Goal: Task Accomplishment & Management: Complete application form

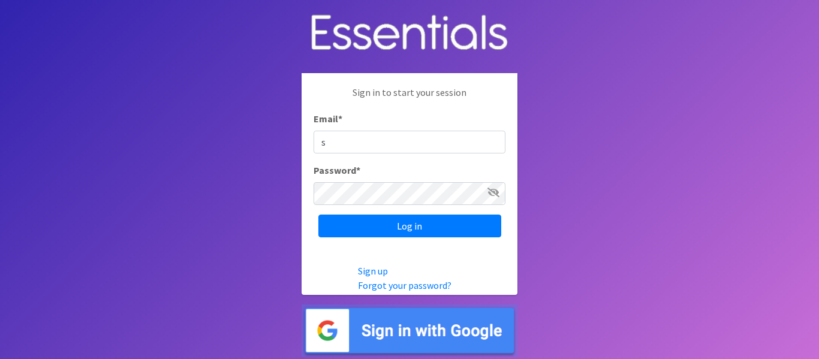
type input "[EMAIL_ADDRESS][DOMAIN_NAME]"
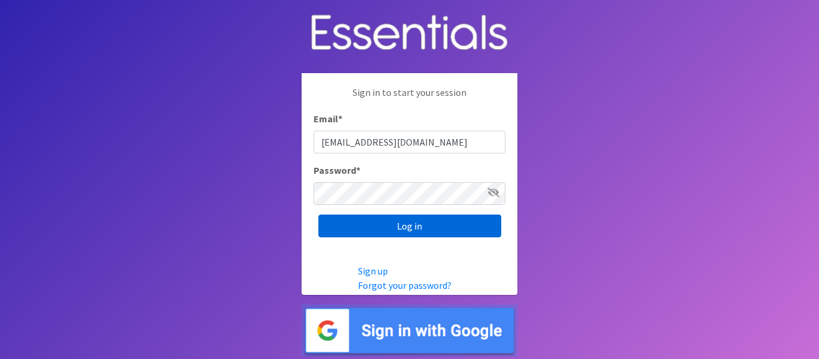
click at [382, 222] on input "Log in" at bounding box center [409, 226] width 183 height 23
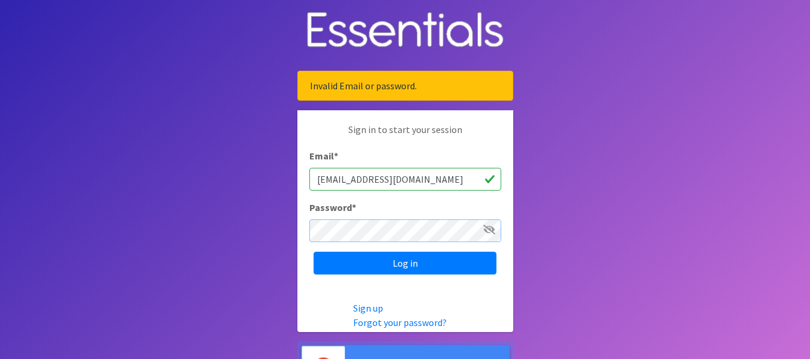
click at [314, 252] on input "Log in" at bounding box center [405, 263] width 183 height 23
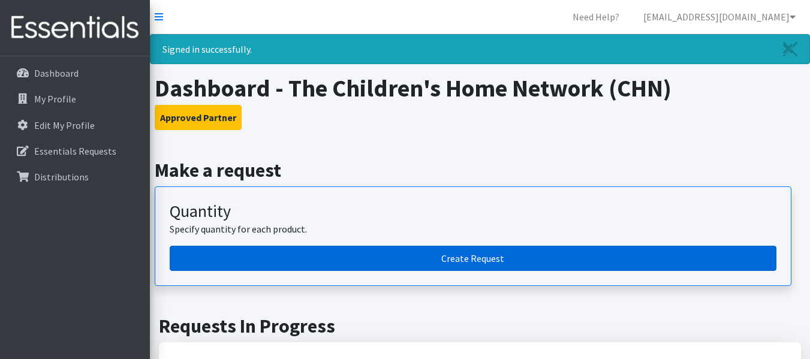
click at [410, 249] on link "Create Request" at bounding box center [473, 258] width 607 height 25
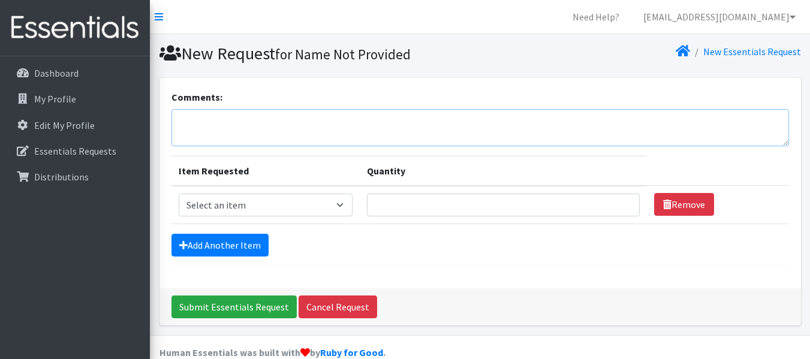
click at [194, 115] on textarea "Comments:" at bounding box center [479, 127] width 617 height 37
type textarea "Children's Home Network - September"
click at [224, 249] on link "Add Another Item" at bounding box center [219, 245] width 97 height 23
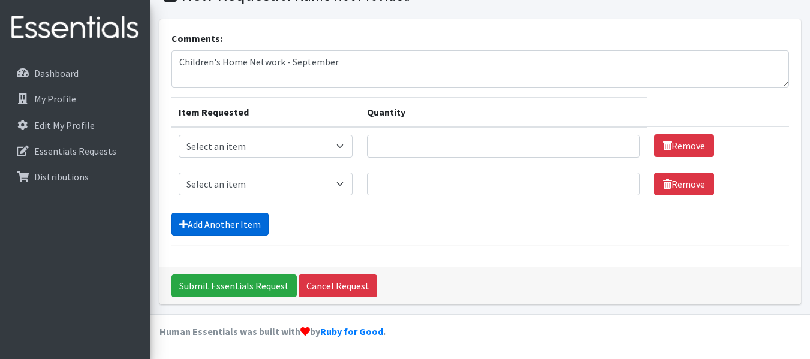
click at [219, 226] on link "Add Another Item" at bounding box center [219, 224] width 97 height 23
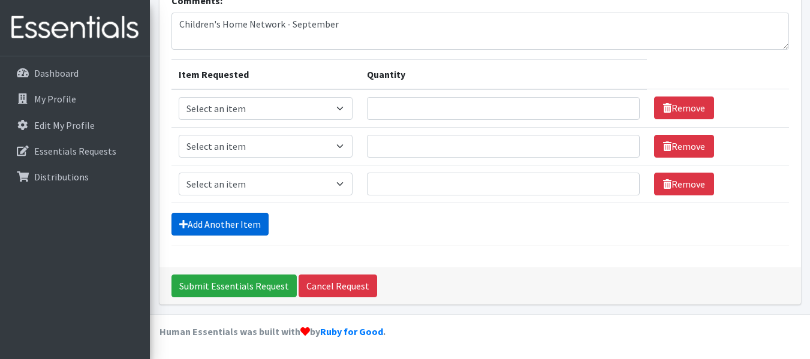
click at [219, 226] on link "Add Another Item" at bounding box center [219, 224] width 97 height 23
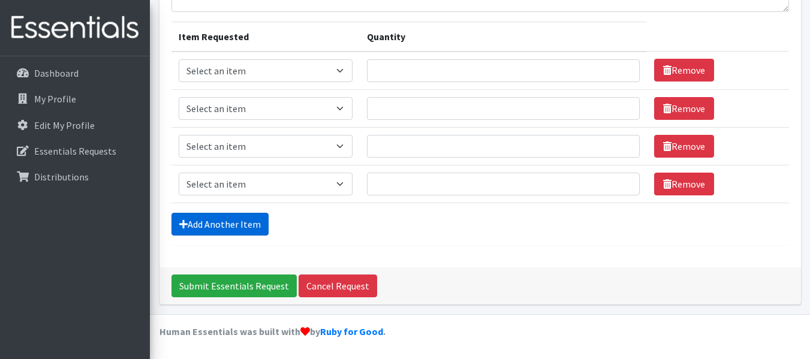
click at [219, 226] on link "Add Another Item" at bounding box center [219, 224] width 97 height 23
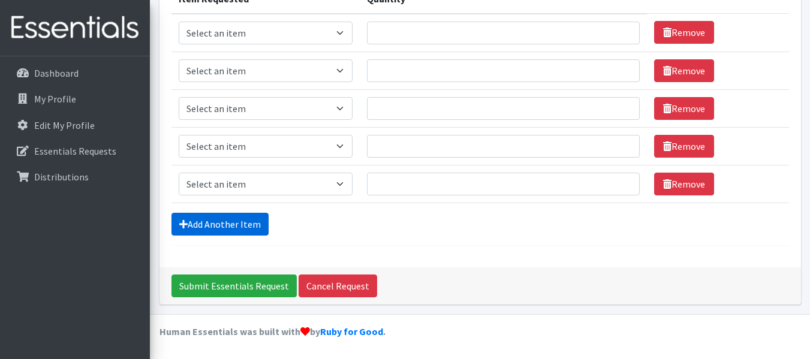
click at [219, 226] on link "Add Another Item" at bounding box center [219, 224] width 97 height 23
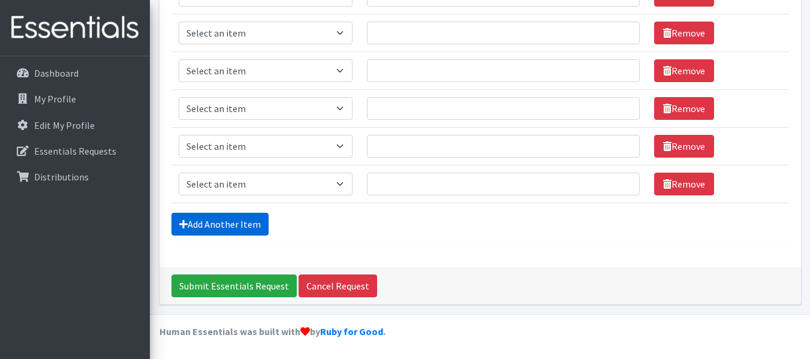
click at [219, 226] on link "Add Another Item" at bounding box center [219, 224] width 97 height 23
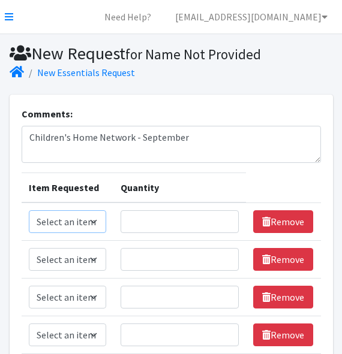
click at [94, 224] on select "Select an item Kids (Newborn) Kids (Preemie) Kids (Size 1) Kids (Size 2) Kids (…" at bounding box center [68, 221] width 78 height 23
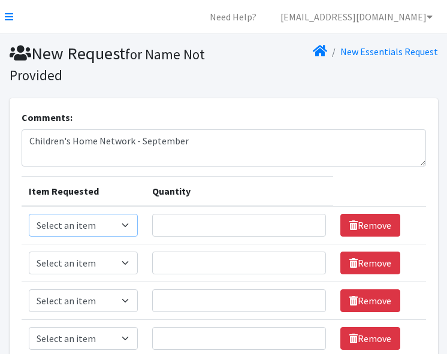
click at [127, 224] on select "Select an item Kids (Newborn) Kids (Preemie) Kids (Size 1) Kids (Size 2) Kids (…" at bounding box center [83, 225] width 109 height 23
select select "751"
click at [29, 214] on select "Select an item Kids (Newborn) Kids (Preemie) Kids (Size 1) Kids (Size 2) Kids (…" at bounding box center [83, 225] width 109 height 23
click at [191, 231] on input "Quantity" at bounding box center [239, 225] width 174 height 23
click at [182, 226] on input "Quantity" at bounding box center [239, 225] width 174 height 23
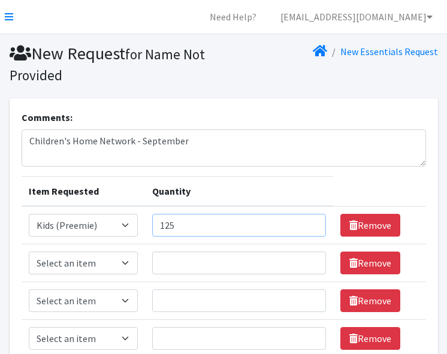
type input "125"
click at [129, 264] on select "Select an item Kids (Newborn) Kids (Preemie) Kids (Size 1) Kids (Size 2) Kids (…" at bounding box center [83, 263] width 109 height 23
select select "750"
click at [29, 252] on select "Select an item Kids (Newborn) Kids (Preemie) Kids (Size 1) Kids (Size 2) Kids (…" at bounding box center [83, 263] width 109 height 23
click at [186, 261] on input "Quantity" at bounding box center [239, 263] width 174 height 23
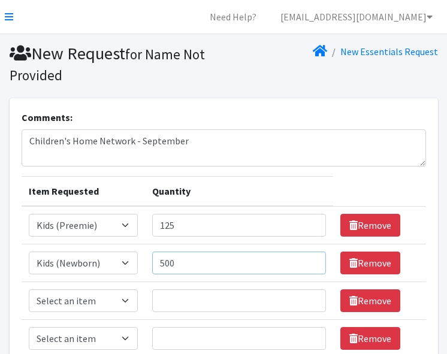
type input "500"
click at [126, 300] on select "Select an item Kids (Newborn) Kids (Preemie) Kids (Size 1) Kids (Size 2) Kids (…" at bounding box center [83, 301] width 109 height 23
select select "752"
click at [29, 290] on select "Select an item Kids (Newborn) Kids (Preemie) Kids (Size 1) Kids (Size 2) Kids (…" at bounding box center [83, 301] width 109 height 23
click at [170, 301] on input "Quantity" at bounding box center [239, 301] width 174 height 23
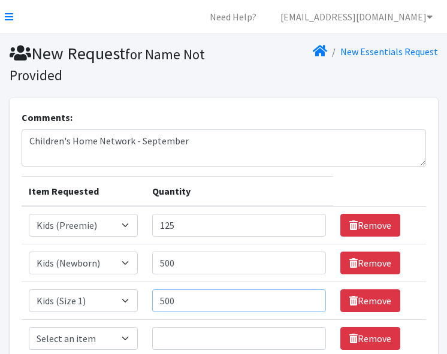
type input "500"
click at [125, 338] on select "Select an item Kids (Newborn) Kids (Preemie) Kids (Size 1) Kids (Size 2) Kids (…" at bounding box center [83, 338] width 109 height 23
select select "753"
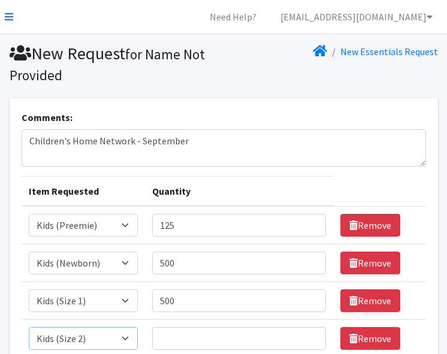
click at [29, 327] on select "Select an item Kids (Newborn) Kids (Preemie) Kids (Size 1) Kids (Size 2) Kids (…" at bounding box center [83, 338] width 109 height 23
click at [171, 336] on input "Quantity" at bounding box center [239, 338] width 174 height 23
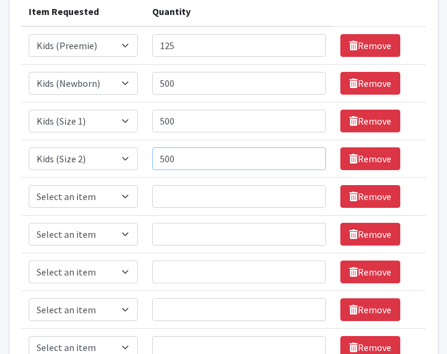
scroll to position [240, 0]
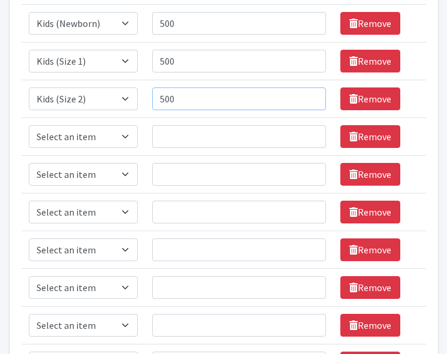
type input "500"
click at [127, 137] on select "Select an item Kids (Newborn) Kids (Preemie) Kids (Size 1) Kids (Size 2) Kids (…" at bounding box center [83, 136] width 109 height 23
select select "732"
click at [29, 125] on select "Select an item Kids (Newborn) Kids (Preemie) Kids (Size 1) Kids (Size 2) Kids (…" at bounding box center [83, 136] width 109 height 23
click at [178, 128] on input "Quantity" at bounding box center [239, 136] width 174 height 23
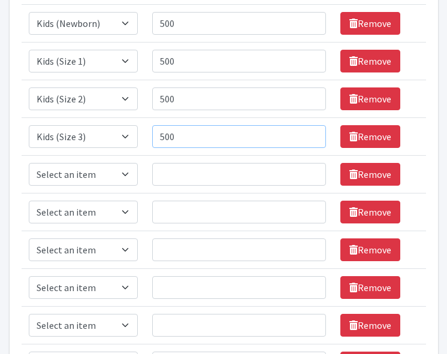
type input "500"
click at [127, 174] on select "Select an item Kids (Newborn) Kids (Preemie) Kids (Size 1) Kids (Size 2) Kids (…" at bounding box center [83, 174] width 109 height 23
select select "739"
click at [29, 163] on select "Select an item Kids (Newborn) Kids (Preemie) Kids (Size 1) Kids (Size 2) Kids (…" at bounding box center [83, 174] width 109 height 23
click at [125, 210] on select "Select an item Kids (Newborn) Kids (Preemie) Kids (Size 1) Kids (Size 2) Kids (…" at bounding box center [83, 212] width 109 height 23
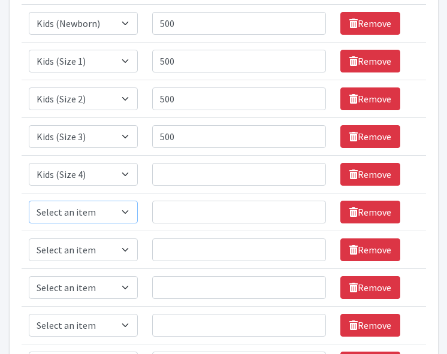
select select "740"
click at [29, 201] on select "Select an item Kids (Newborn) Kids (Preemie) Kids (Size 1) Kids (Size 2) Kids (…" at bounding box center [83, 212] width 109 height 23
click at [128, 248] on select "Select an item Kids (Newborn) Kids (Preemie) Kids (Size 1) Kids (Size 2) Kids (…" at bounding box center [83, 250] width 109 height 23
select select "742"
click at [29, 239] on select "Select an item Kids (Newborn) Kids (Preemie) Kids (Size 1) Kids (Size 2) Kids (…" at bounding box center [83, 250] width 109 height 23
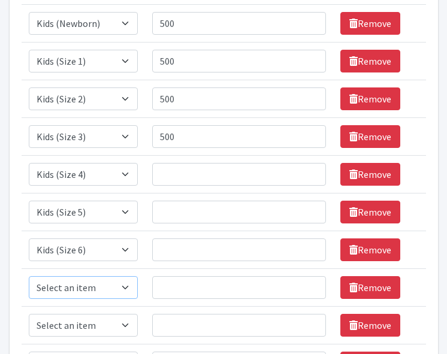
click at [129, 288] on select "Select an item Kids (Newborn) Kids (Preemie) Kids (Size 1) Kids (Size 2) Kids (…" at bounding box center [83, 287] width 109 height 23
click at [183, 173] on input "Quantity" at bounding box center [239, 174] width 174 height 23
type input "500"
click at [175, 210] on input "Quantity" at bounding box center [239, 212] width 174 height 23
type input "500"
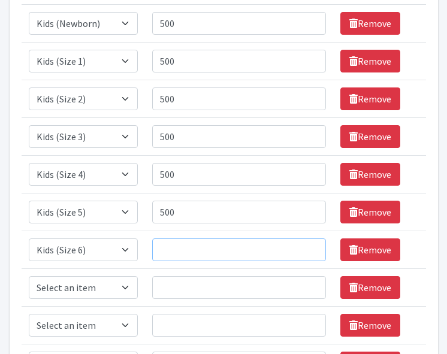
click at [176, 249] on input "Quantity" at bounding box center [239, 250] width 174 height 23
type input "500"
click at [126, 289] on select "Select an item Kids (Newborn) Kids (Preemie) Kids (Size 1) Kids (Size 2) Kids (…" at bounding box center [83, 287] width 109 height 23
select select "756"
click at [29, 276] on select "Select an item Kids (Newborn) Kids (Preemie) Kids (Size 1) Kids (Size 2) Kids (…" at bounding box center [83, 287] width 109 height 23
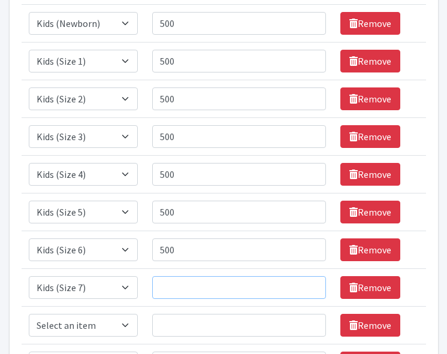
click at [177, 282] on input "Quantity" at bounding box center [239, 287] width 174 height 23
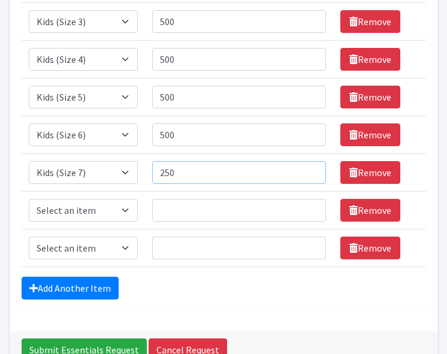
scroll to position [360, 0]
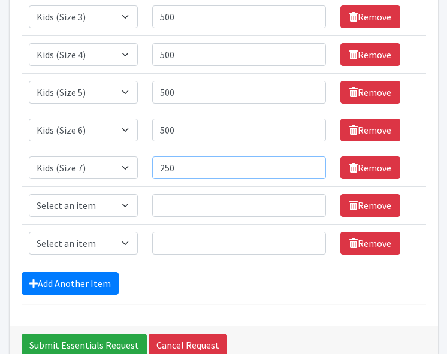
type input "250"
click at [124, 207] on select "Select an item Kids (Newborn) Kids (Preemie) Kids (Size 1) Kids (Size 2) Kids (…" at bounding box center [83, 205] width 109 height 23
select select "748"
click at [29, 194] on select "Select an item Kids (Newborn) Kids (Preemie) Kids (Size 1) Kids (Size 2) Kids (…" at bounding box center [83, 205] width 109 height 23
click at [125, 240] on select "Select an item Kids (Newborn) Kids (Preemie) Kids (Size 1) Kids (Size 2) Kids (…" at bounding box center [83, 243] width 109 height 23
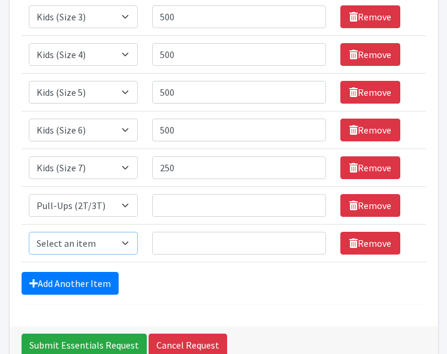
select select "1352"
click at [29, 232] on select "Select an item Kids (Newborn) Kids (Preemie) Kids (Size 1) Kids (Size 2) Kids (…" at bounding box center [83, 243] width 109 height 23
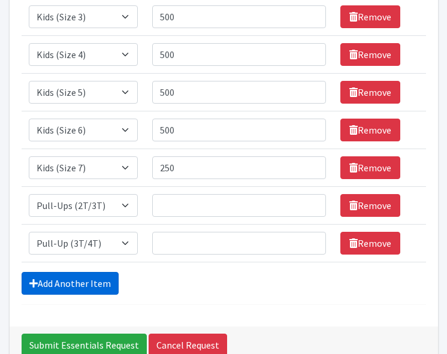
click at [98, 282] on link "Add Another Item" at bounding box center [70, 283] width 97 height 23
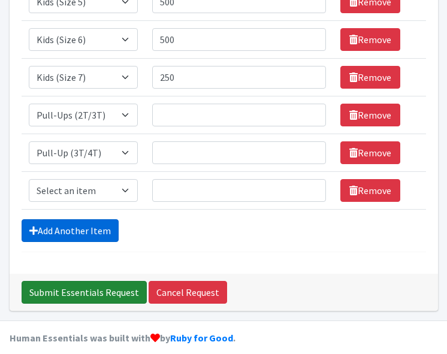
scroll to position [462, 0]
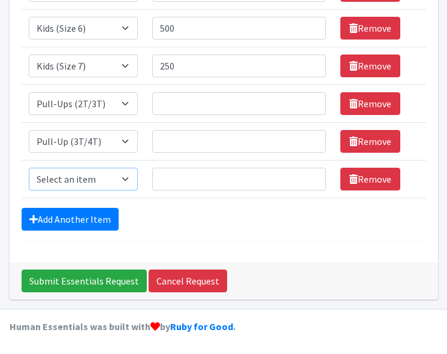
click at [131, 183] on select "Select an item Kids (Newborn) Kids (Preemie) Kids (Size 1) Kids (Size 2) Kids (…" at bounding box center [83, 179] width 109 height 23
select select "731"
click at [29, 168] on select "Select an item Kids (Newborn) Kids (Preemie) Kids (Size 1) Kids (Size 2) Kids (…" at bounding box center [83, 179] width 109 height 23
click at [161, 104] on input "Quantity" at bounding box center [239, 103] width 174 height 23
type input "125"
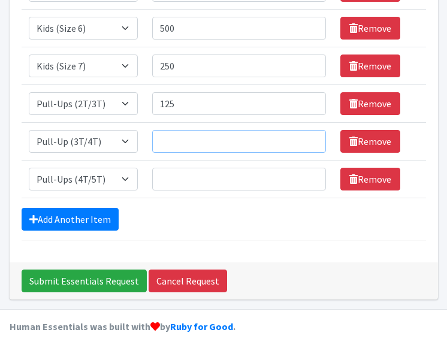
click at [158, 140] on input "Quantity" at bounding box center [239, 141] width 174 height 23
type input "1000"
click at [181, 174] on input "Quantity" at bounding box center [239, 179] width 174 height 23
type input "1000"
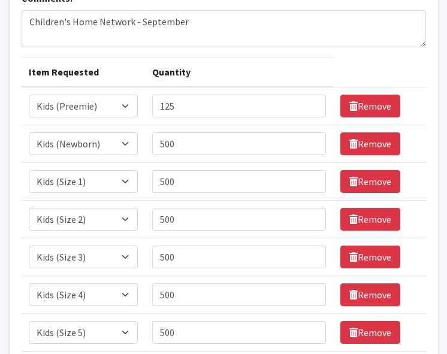
scroll to position [102, 0]
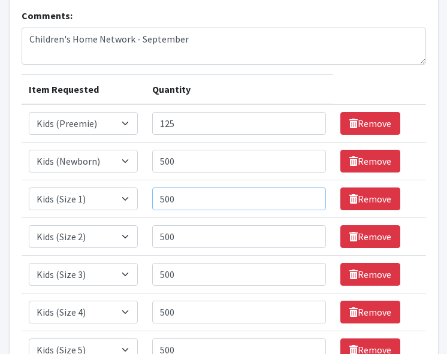
drag, startPoint x: 180, startPoint y: 200, endPoint x: 124, endPoint y: 200, distance: 55.8
click at [124, 200] on tr "Item Requested Select an item Kids (Newborn) Kids (Preemie) Kids (Size 1) Kids …" at bounding box center [224, 199] width 405 height 38
type input "575"
drag, startPoint x: 159, startPoint y: 239, endPoint x: 143, endPoint y: 239, distance: 15.6
click at [143, 239] on tr "Item Requested Select an item Kids (Newborn) Kids (Preemie) Kids (Size 1) Kids …" at bounding box center [224, 237] width 405 height 38
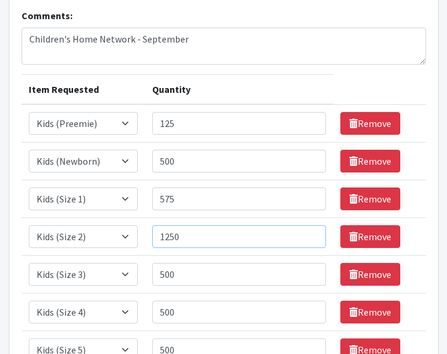
type input "1250"
click at [175, 275] on input "500" at bounding box center [239, 274] width 174 height 23
drag, startPoint x: 176, startPoint y: 275, endPoint x: 127, endPoint y: 268, distance: 49.6
click at [127, 268] on tr "Item Requested Select an item Kids (Newborn) Kids (Preemie) Kids (Size 1) Kids …" at bounding box center [224, 275] width 405 height 38
type input "1450"
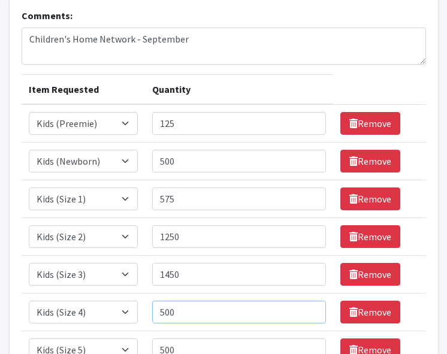
drag, startPoint x: 177, startPoint y: 310, endPoint x: 153, endPoint y: 308, distance: 23.5
click at [153, 308] on input "500" at bounding box center [239, 312] width 174 height 23
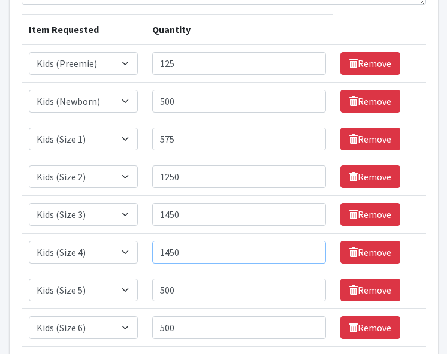
type input "1450"
drag, startPoint x: 185, startPoint y: 290, endPoint x: 125, endPoint y: 288, distance: 60.6
click at [125, 288] on tr "Item Requested Select an item Kids (Newborn) Kids (Preemie) Kids (Size 1) Kids …" at bounding box center [224, 291] width 405 height 38
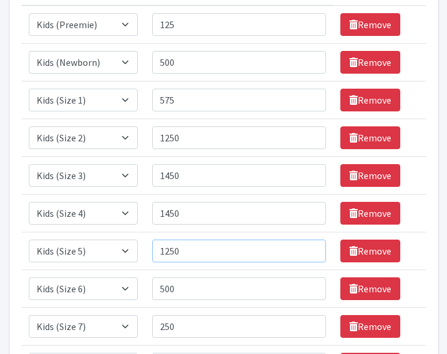
scroll to position [222, 0]
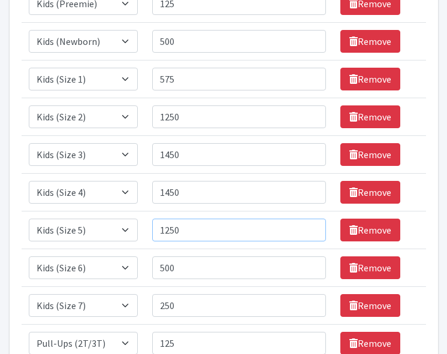
type input "1250"
drag, startPoint x: 191, startPoint y: 269, endPoint x: 103, endPoint y: 263, distance: 88.4
click at [103, 263] on tr "Item Requested Select an item Kids (Newborn) Kids (Preemie) Kids (Size 1) Kids …" at bounding box center [224, 268] width 405 height 38
type input "625"
drag, startPoint x: 182, startPoint y: 310, endPoint x: 123, endPoint y: 311, distance: 59.4
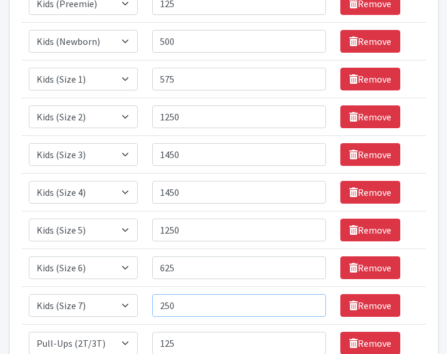
click at [123, 311] on tr "Item Requested Select an item Kids (Newborn) Kids (Preemie) Kids (Size 1) Kids …" at bounding box center [224, 306] width 405 height 38
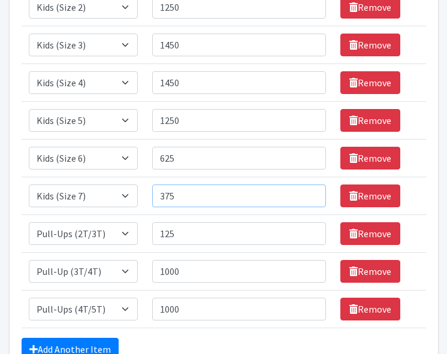
scroll to position [342, 0]
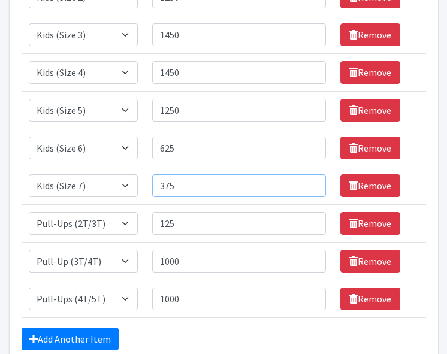
type input "375"
drag, startPoint x: 182, startPoint y: 222, endPoint x: 146, endPoint y: 224, distance: 36.0
click at [146, 224] on td "Quantity 125" at bounding box center [239, 224] width 188 height 38
type input "750"
drag, startPoint x: 201, startPoint y: 259, endPoint x: 107, endPoint y: 259, distance: 94.7
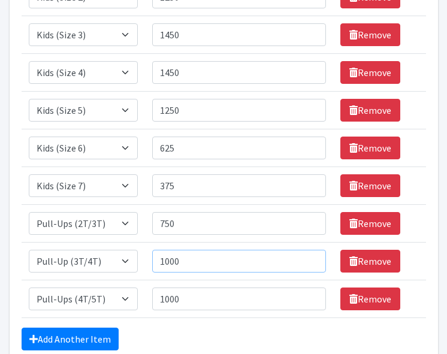
click at [107, 259] on tr "Item Requested Select an item Kids (Newborn) Kids (Preemie) Kids (Size 1) Kids …" at bounding box center [224, 262] width 405 height 38
type input "1650"
drag, startPoint x: 145, startPoint y: 291, endPoint x: 111, endPoint y: 289, distance: 34.2
click at [111, 289] on tr "Item Requested Select an item Kids (Newborn) Kids (Preemie) Kids (Size 1) Kids …" at bounding box center [224, 300] width 405 height 38
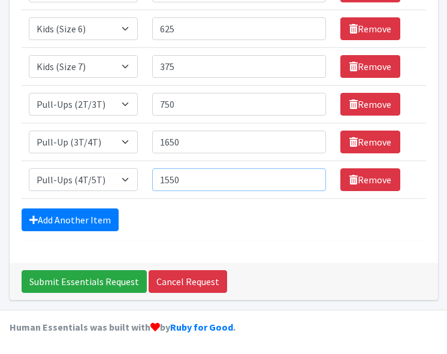
scroll to position [462, 0]
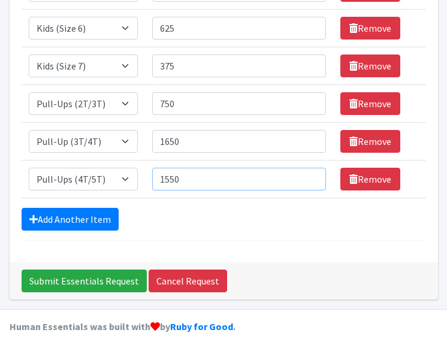
type input "1550"
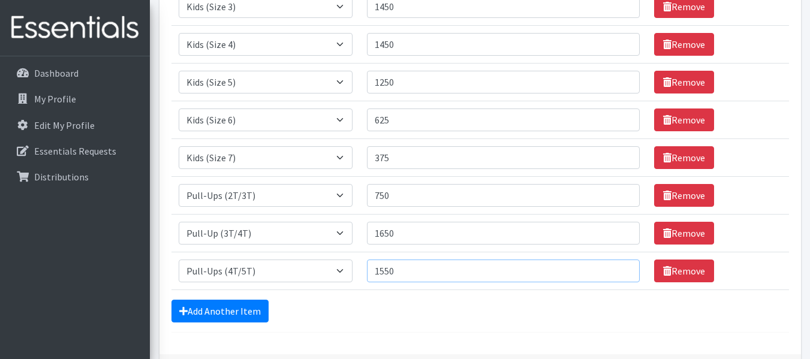
scroll to position [257, 0]
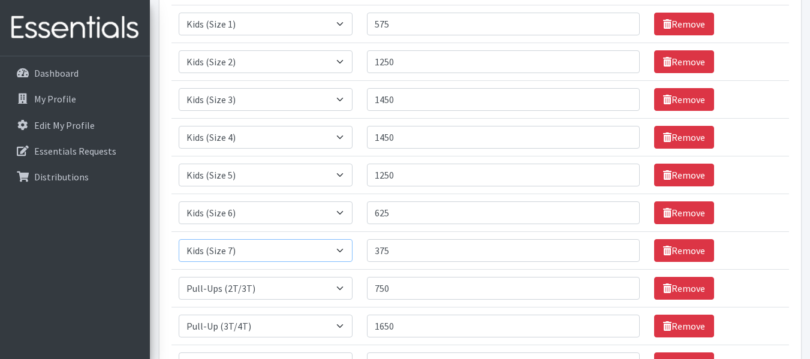
click at [341, 249] on select "Select an item Kids (Newborn) Kids (Preemie) Kids (Size 1) Kids (Size 2) Kids (…" at bounding box center [266, 250] width 174 height 23
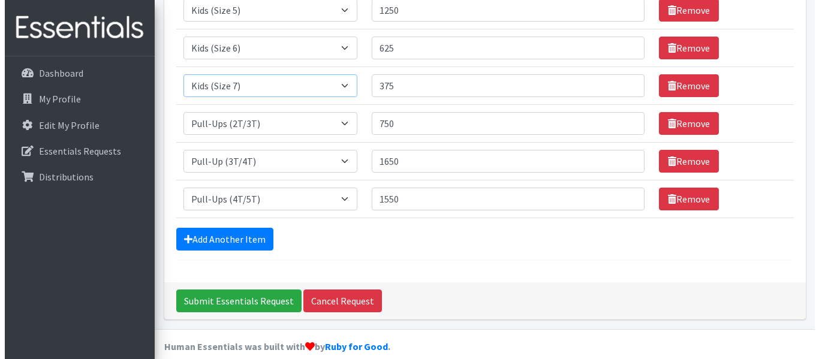
scroll to position [436, 0]
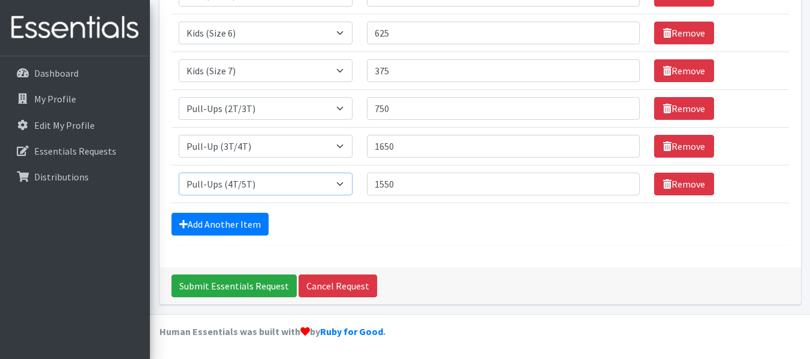
click at [339, 183] on select "Select an item Kids (Newborn) Kids (Preemie) Kids (Size 1) Kids (Size 2) Kids (…" at bounding box center [266, 184] width 174 height 23
click at [230, 287] on input "Submit Essentials Request" at bounding box center [233, 286] width 125 height 23
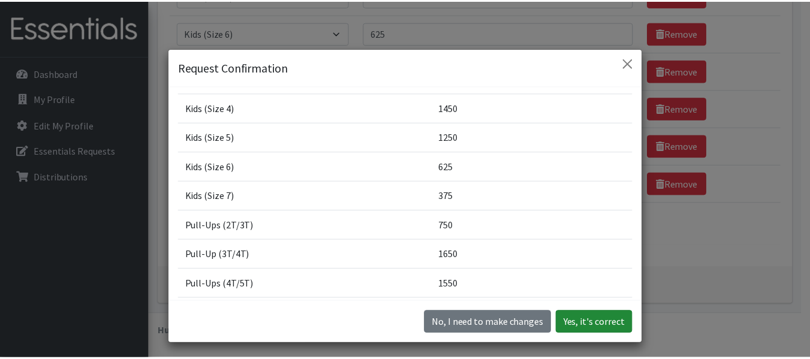
scroll to position [34, 0]
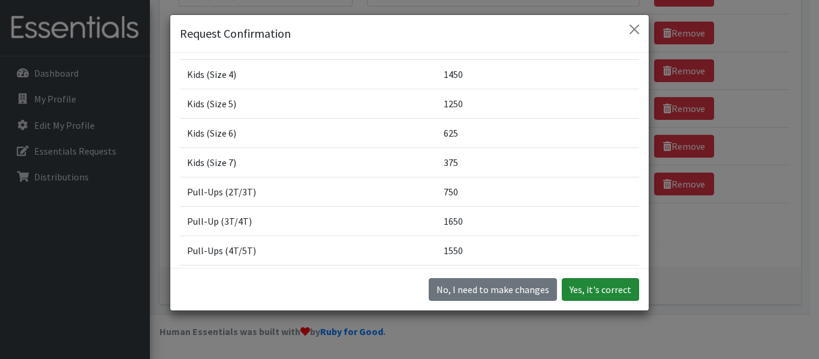
click at [588, 291] on button "Yes, it's correct" at bounding box center [600, 289] width 77 height 23
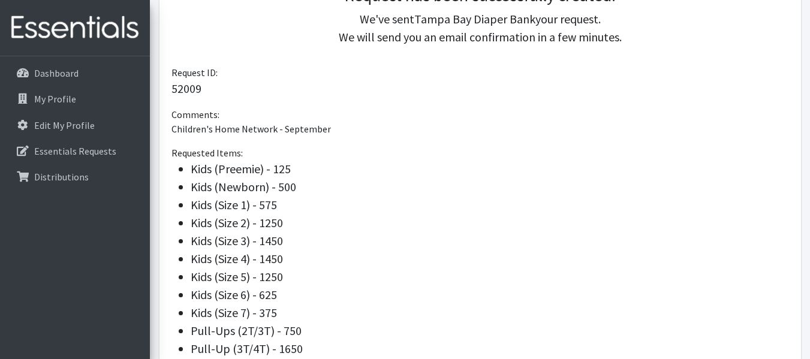
scroll to position [467, 0]
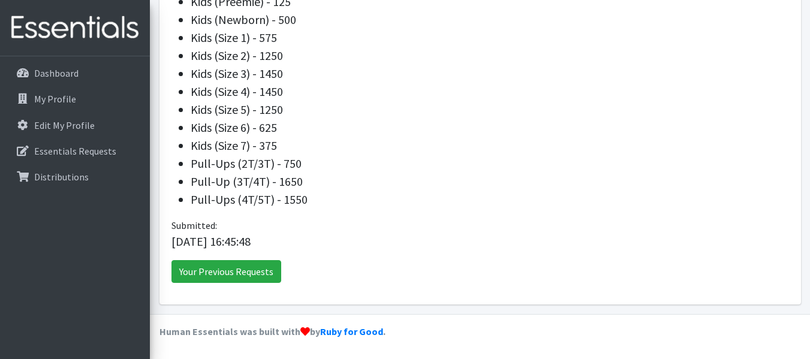
drag, startPoint x: 338, startPoint y: 113, endPoint x: 387, endPoint y: 245, distance: 141.0
copy div "Request has been successfully created! We've sent Tampa Bay Diaper Bank your re…"
